Goal: Obtain resource: Obtain resource

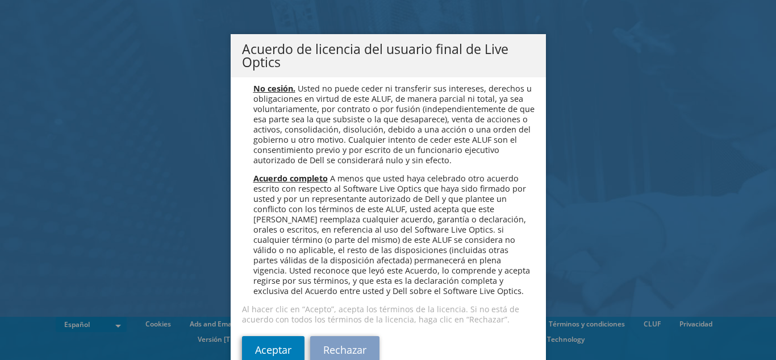
scroll to position [4818, 0]
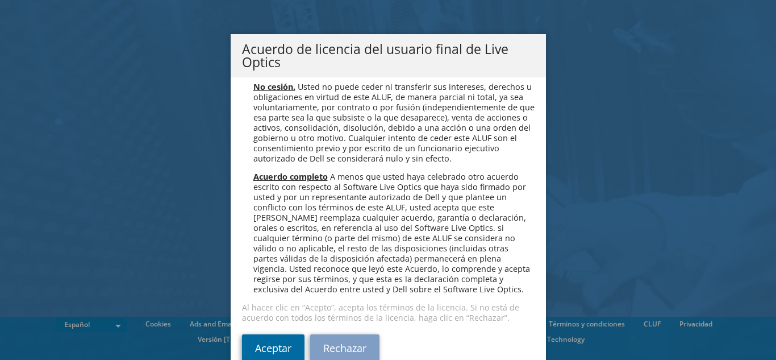
click at [261, 351] on link "Aceptar" at bounding box center [273, 347] width 62 height 27
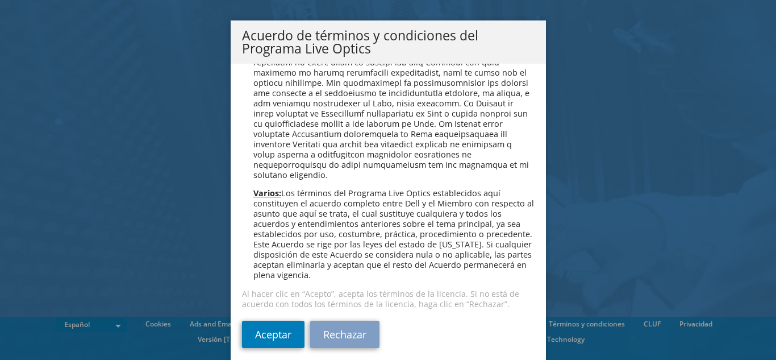
scroll to position [21, 0]
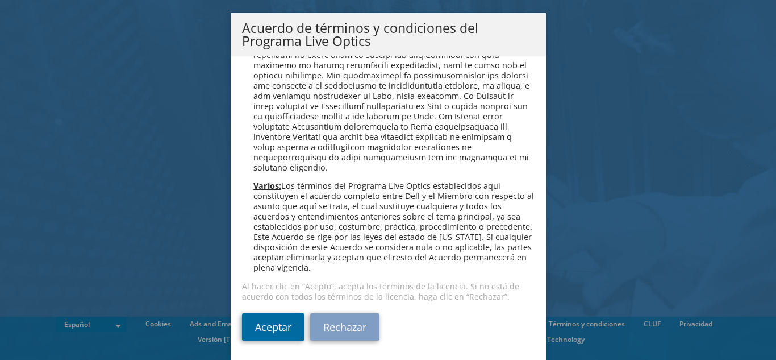
click at [258, 330] on link "Aceptar" at bounding box center [273, 326] width 62 height 27
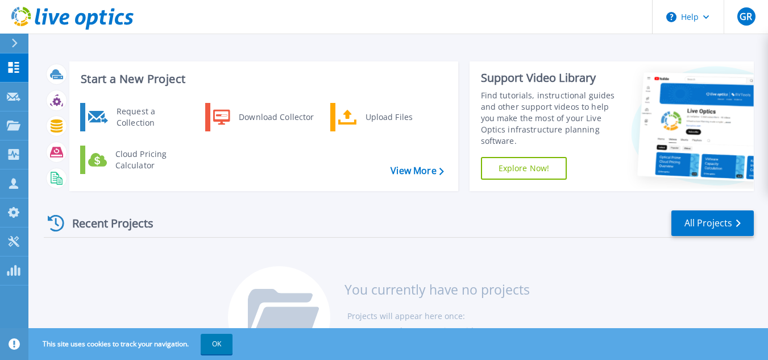
click at [238, 217] on div "Recent Projects All Projects" at bounding box center [399, 223] width 710 height 28
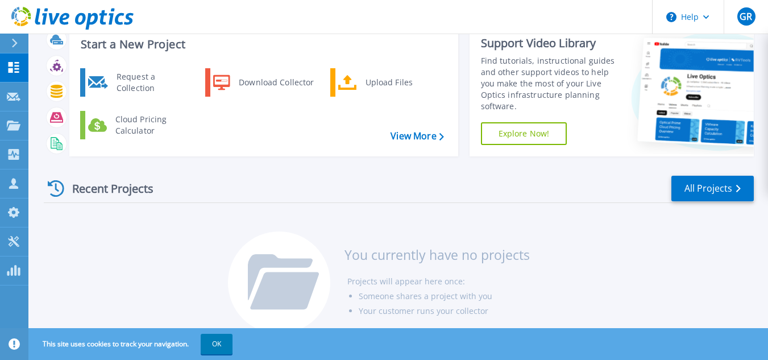
scroll to position [54, 0]
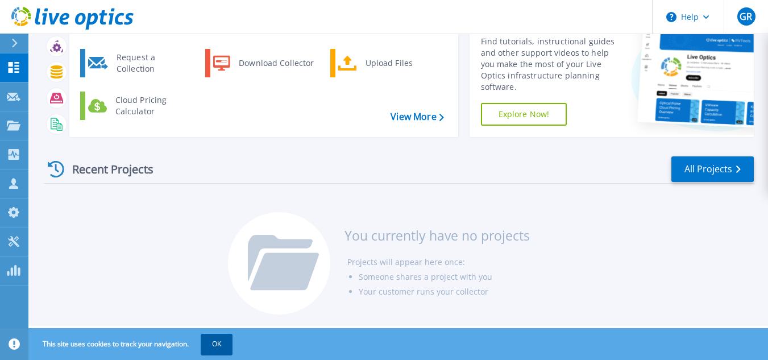
click at [216, 342] on button "OK" at bounding box center [217, 343] width 32 height 20
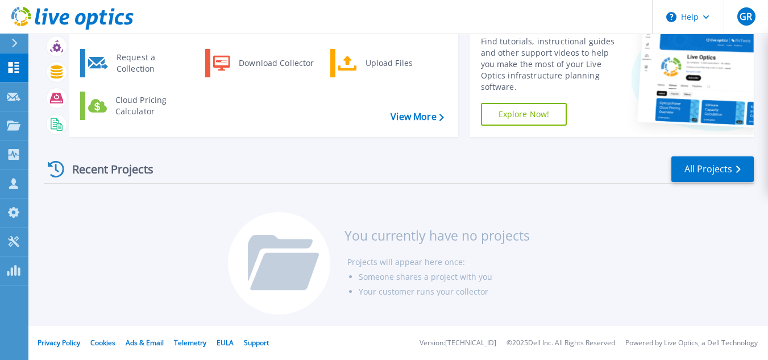
scroll to position [0, 0]
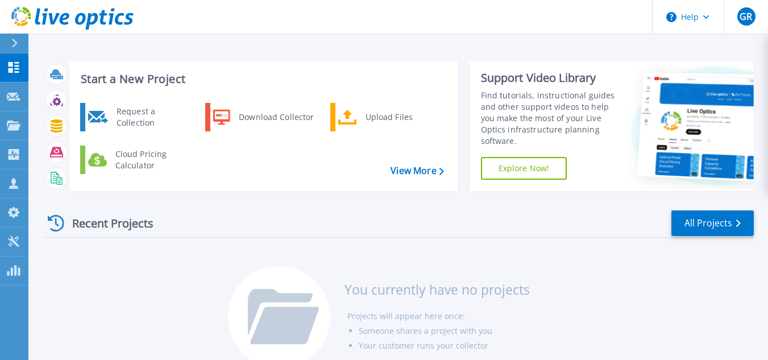
click at [259, 99] on div "Start a New Project Request a Collection Download Collector Upload Files Cloud …" at bounding box center [263, 126] width 389 height 130
click at [251, 116] on div "Download Collector" at bounding box center [276, 117] width 86 height 23
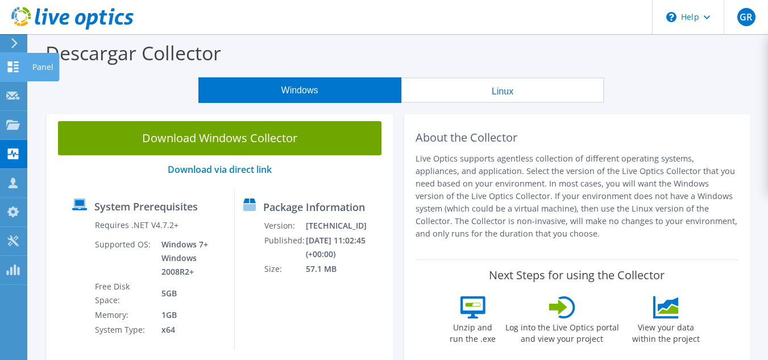
click at [6, 72] on div at bounding box center [13, 68] width 14 height 12
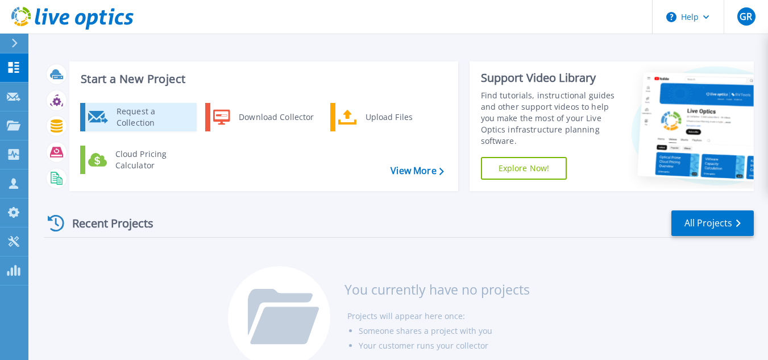
click at [131, 121] on div "Request a Collection" at bounding box center [152, 117] width 83 height 23
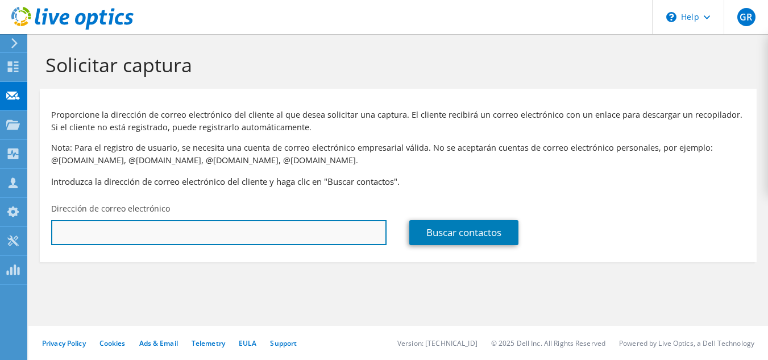
click at [153, 235] on input "text" at bounding box center [218, 232] width 335 height 25
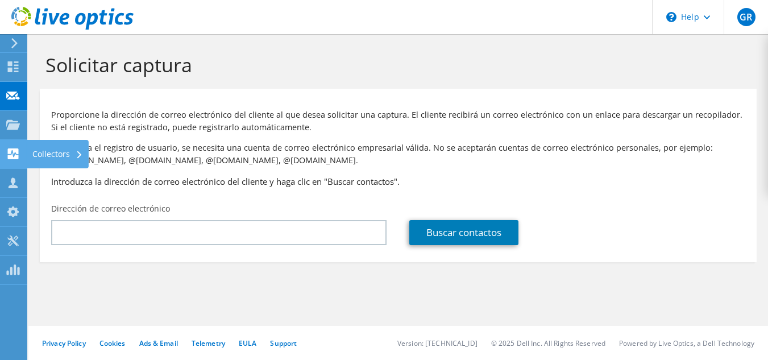
click at [58, 152] on div "Collectors" at bounding box center [58, 154] width 62 height 28
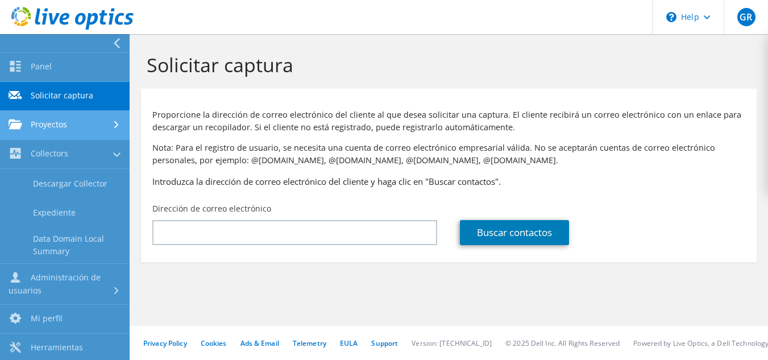
click at [89, 115] on link "Proyectos" at bounding box center [65, 125] width 130 height 29
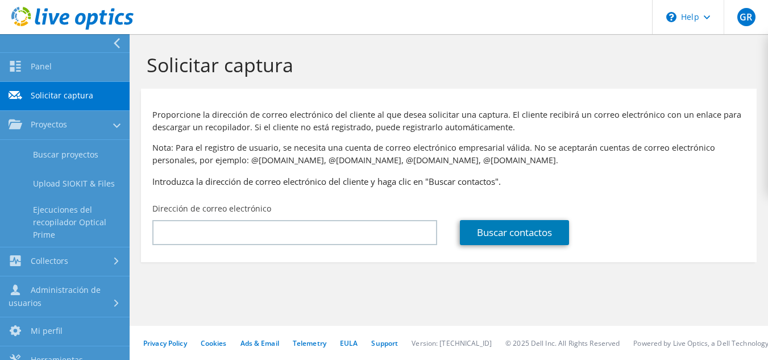
click at [477, 72] on h1 "Solicitar captura" at bounding box center [446, 65] width 598 height 24
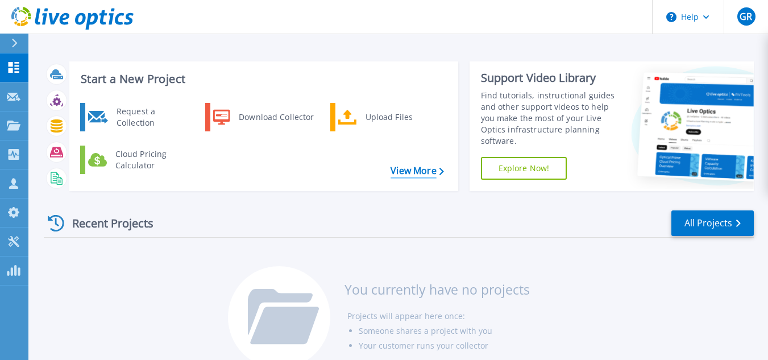
click at [419, 174] on link "View More" at bounding box center [416, 170] width 53 height 11
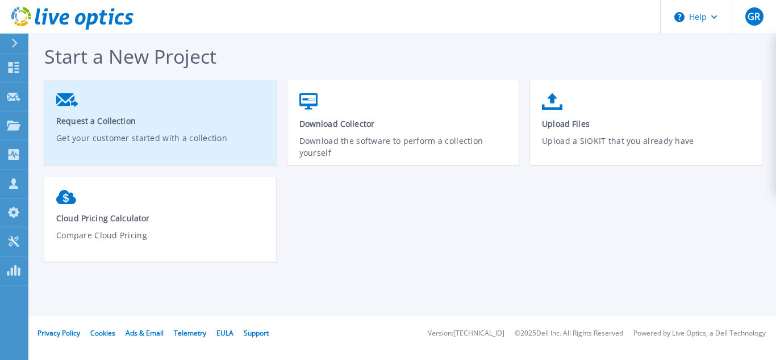
click at [77, 110] on link "Request a Collection Get your customer started with a collection" at bounding box center [160, 126] width 232 height 78
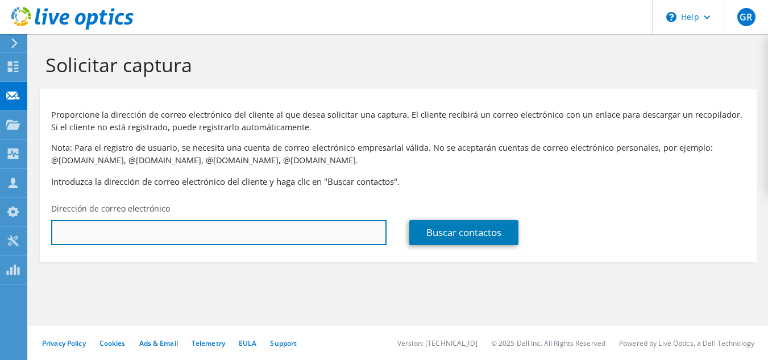
click at [244, 228] on input "text" at bounding box center [218, 232] width 335 height 25
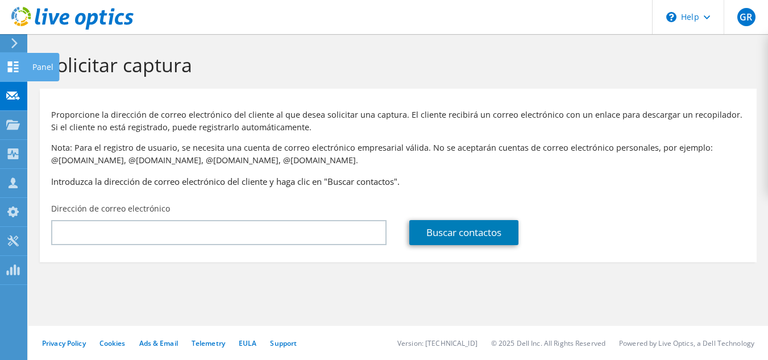
click at [18, 70] on icon at bounding box center [13, 66] width 14 height 11
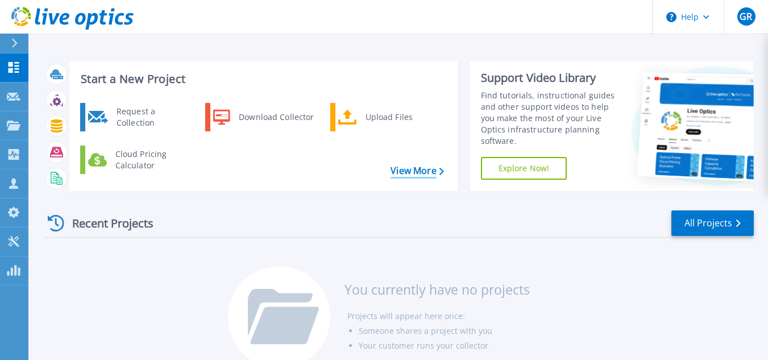
click at [418, 168] on link "View More" at bounding box center [416, 170] width 53 height 11
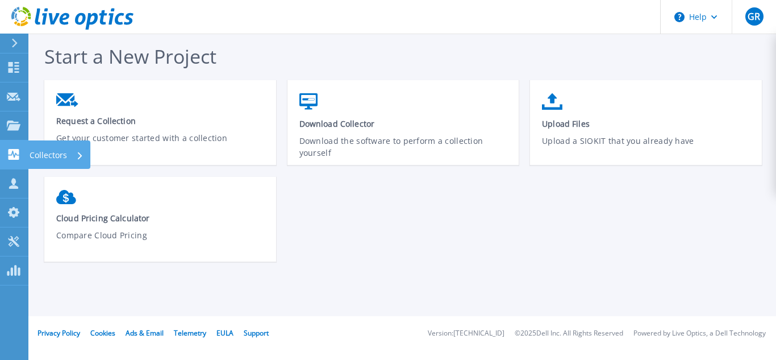
click at [53, 151] on p "Collectors" at bounding box center [48, 155] width 37 height 30
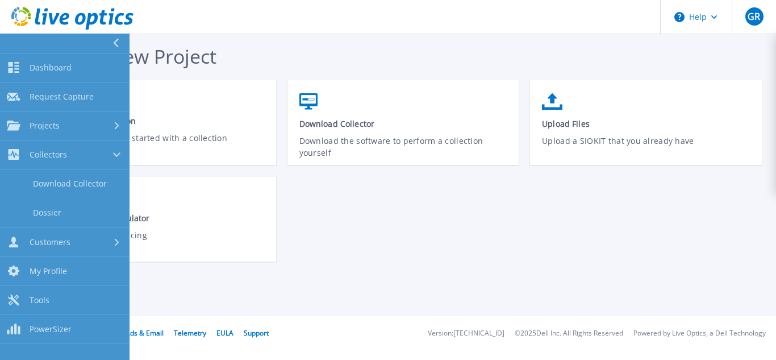
click at [341, 231] on div "Request a Collection Get your customer started with a collection Download Colle…" at bounding box center [408, 176] width 729 height 193
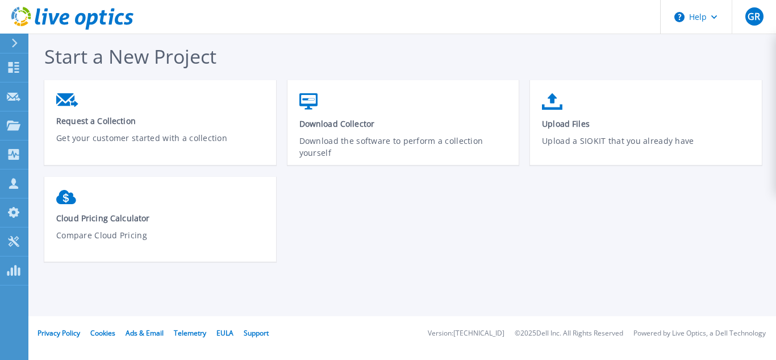
drag, startPoint x: 440, startPoint y: 226, endPoint x: 403, endPoint y: 195, distance: 48.4
click at [438, 218] on div "Request a Collection Get your customer started with a collection Download Colle…" at bounding box center [408, 176] width 729 height 193
click at [40, 70] on p "Dashboard" at bounding box center [51, 68] width 42 height 30
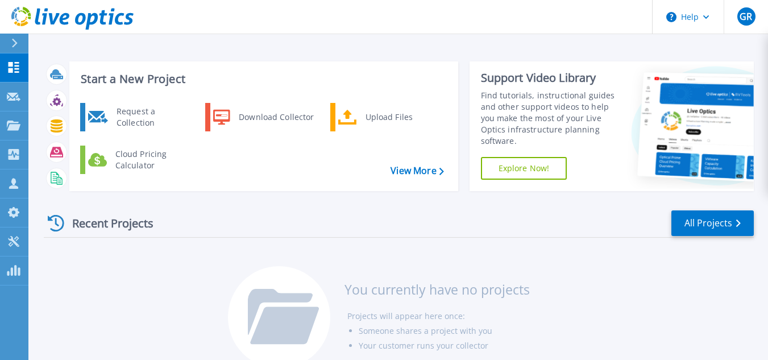
click at [669, 285] on div "Recent Projects All Projects You currently have no projects Projects will appea…" at bounding box center [399, 290] width 710 height 180
click at [562, 231] on div "Recent Projects All Projects" at bounding box center [399, 223] width 710 height 28
